Goal: Task Accomplishment & Management: Complete application form

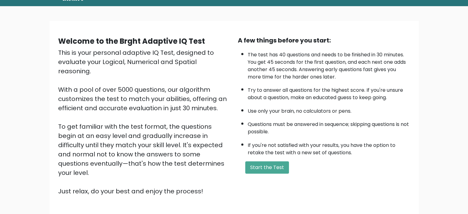
scroll to position [31, 0]
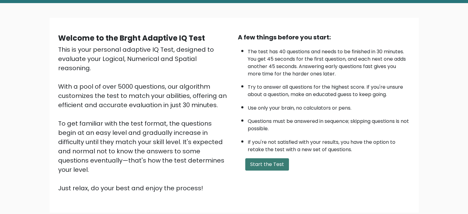
click at [277, 165] on button "Start the Test" at bounding box center [267, 164] width 44 height 12
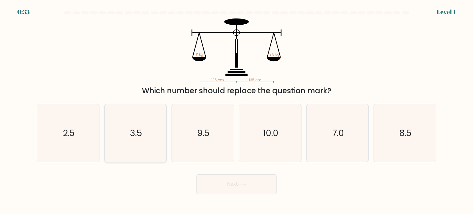
click at [146, 143] on icon "3.5" at bounding box center [135, 133] width 58 height 58
click at [236, 110] on input "b. 3.5" at bounding box center [236, 108] width 0 height 3
radio input "true"
click at [224, 188] on button "Next" at bounding box center [236, 184] width 80 height 20
click at [260, 181] on button "Next" at bounding box center [236, 184] width 80 height 20
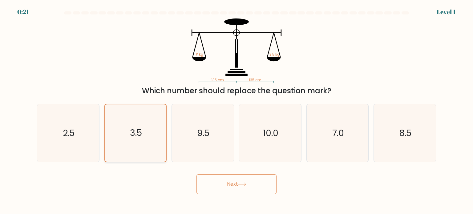
click at [153, 137] on icon "3.5" at bounding box center [135, 132] width 57 height 57
click at [236, 110] on input "b. 3.5" at bounding box center [236, 108] width 0 height 3
drag, startPoint x: 153, startPoint y: 137, endPoint x: 152, endPoint y: 115, distance: 21.9
click at [152, 115] on icon "3.5" at bounding box center [135, 132] width 57 height 57
click at [236, 110] on input "b. 3.5" at bounding box center [236, 108] width 0 height 3
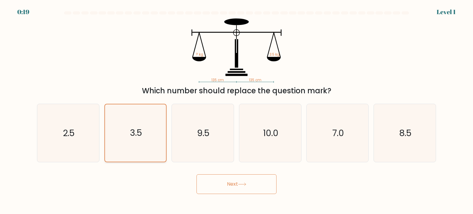
click at [152, 115] on icon "3.5" at bounding box center [135, 132] width 57 height 57
click at [236, 110] on input "b. 3.5" at bounding box center [236, 108] width 0 height 3
click at [152, 115] on icon "3.5" at bounding box center [135, 132] width 57 height 57
click at [236, 110] on input "b. 3.5" at bounding box center [236, 108] width 0 height 3
click at [229, 181] on button "Next" at bounding box center [236, 184] width 80 height 20
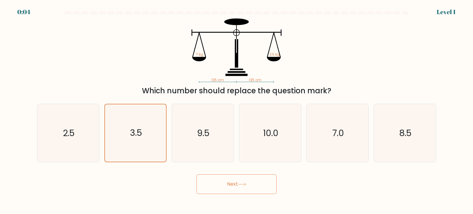
click at [257, 182] on button "Next" at bounding box center [236, 184] width 80 height 20
drag, startPoint x: 273, startPoint y: 147, endPoint x: 261, endPoint y: 149, distance: 12.2
click at [272, 147] on icon "10.0" at bounding box center [270, 133] width 58 height 58
click at [237, 110] on input "d. 10.0" at bounding box center [236, 108] width 0 height 3
radio input "true"
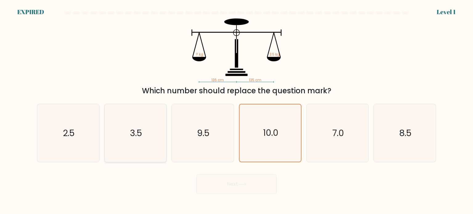
click at [155, 131] on icon "3.5" at bounding box center [135, 133] width 58 height 58
click at [236, 110] on input "b. 3.5" at bounding box center [236, 108] width 0 height 3
radio input "true"
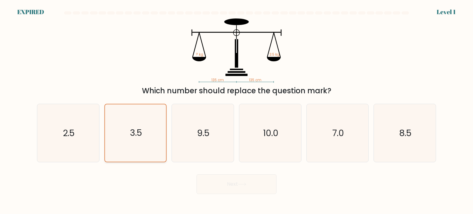
click at [155, 131] on icon "3.5" at bounding box center [135, 132] width 57 height 57
click at [236, 110] on input "b. 3.5" at bounding box center [236, 108] width 0 height 3
click at [148, 130] on icon "3.5" at bounding box center [135, 132] width 57 height 57
click at [236, 110] on input "b. 3.5" at bounding box center [236, 108] width 0 height 3
